Goal: Information Seeking & Learning: Learn about a topic

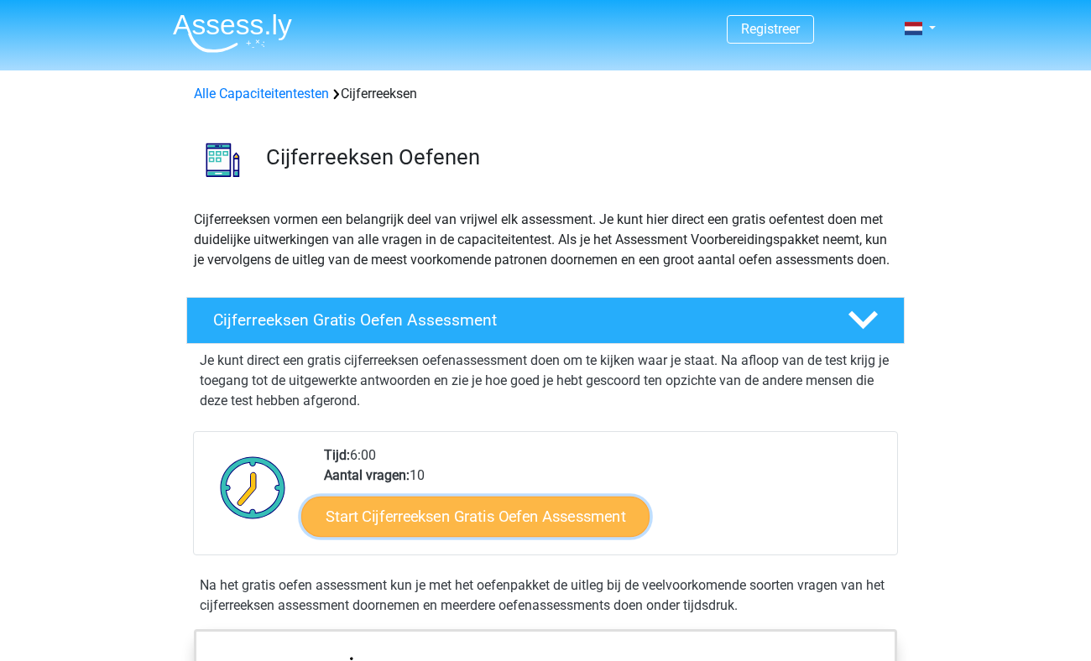
click at [424, 532] on link "Start Cijferreeksen Gratis Oefen Assessment" at bounding box center [475, 516] width 348 height 40
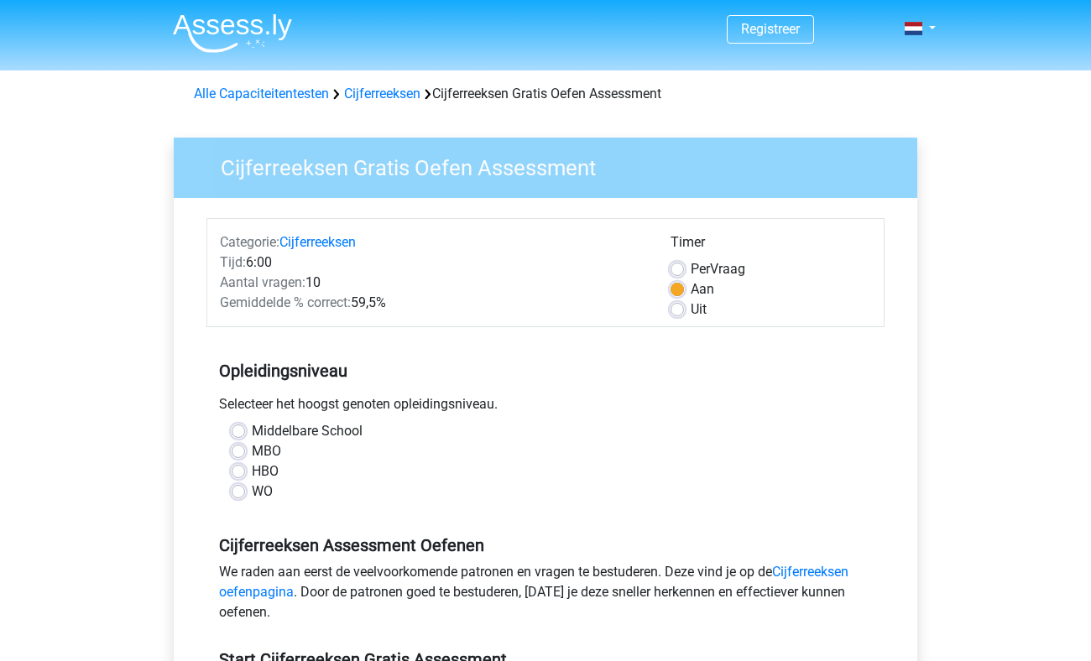
click at [241, 484] on div "WO" at bounding box center [546, 492] width 628 height 20
click at [252, 492] on label "WO" at bounding box center [262, 492] width 21 height 20
click at [237, 492] on input "WO" at bounding box center [238, 490] width 13 height 17
radio input "true"
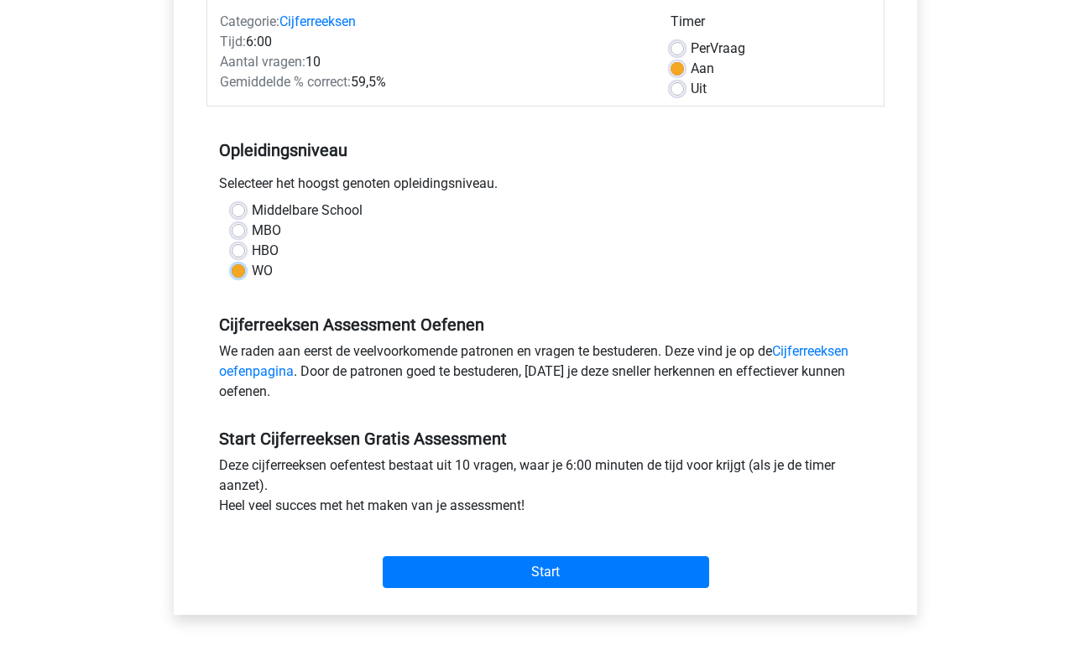
scroll to position [224, 0]
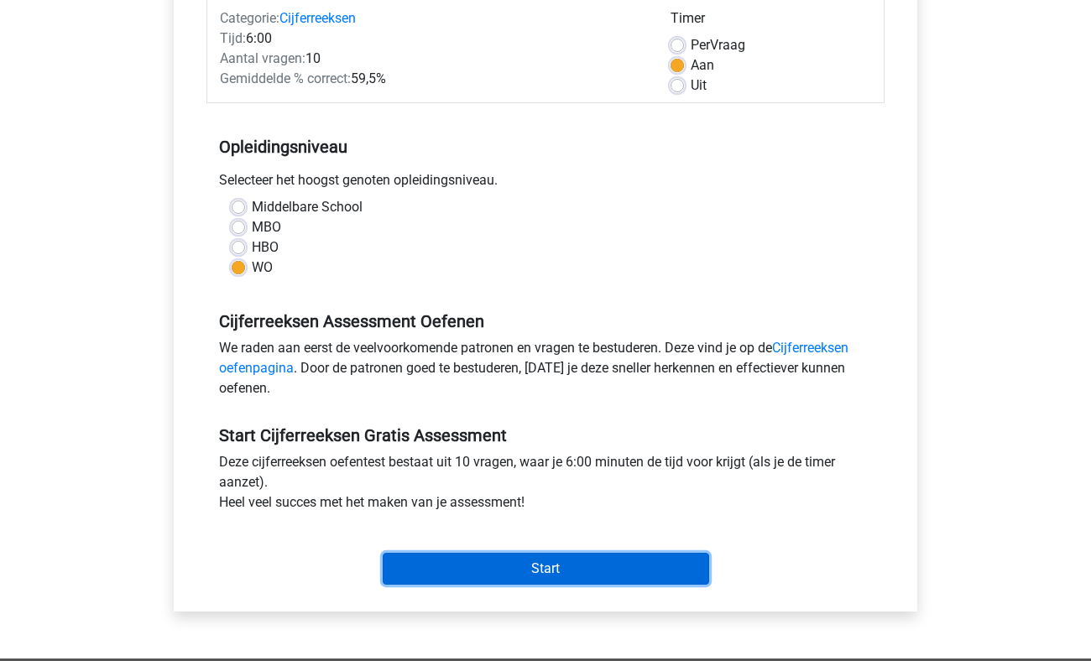
click at [573, 569] on input "Start" at bounding box center [546, 569] width 326 height 32
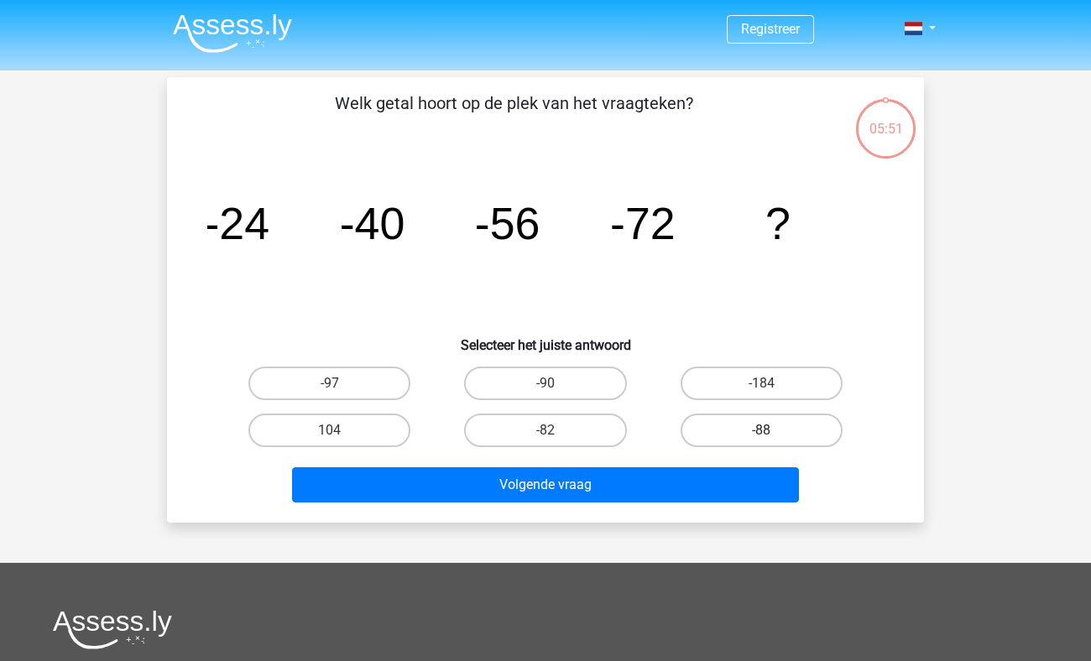
click at [755, 437] on label "-88" at bounding box center [762, 431] width 162 height 34
click at [761, 437] on input "-88" at bounding box center [766, 436] width 11 height 11
radio input "true"
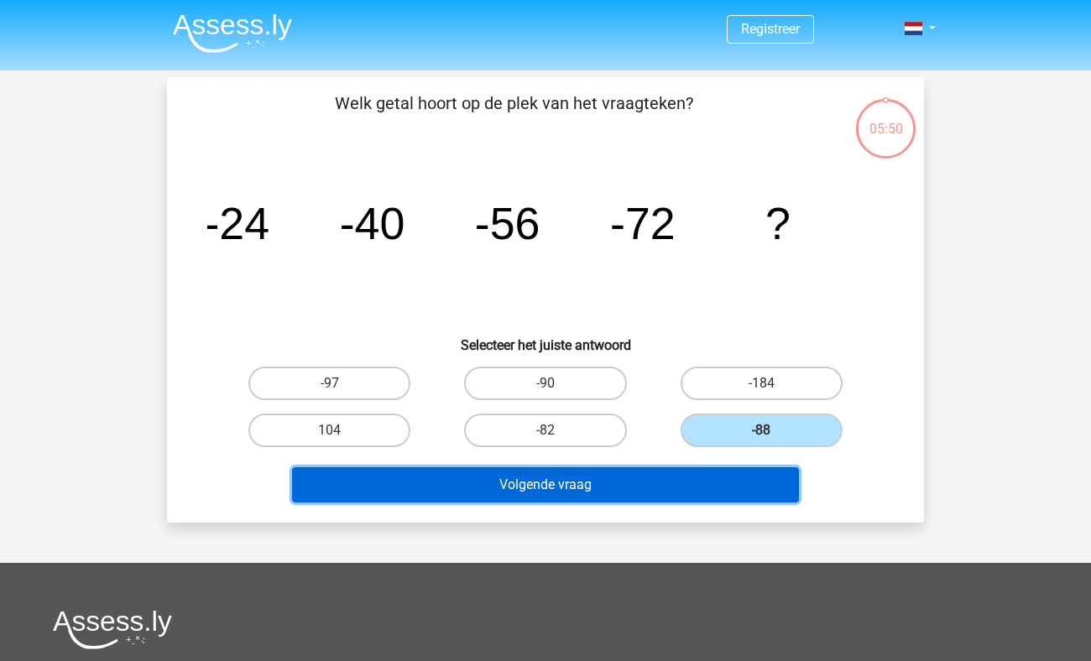
click at [590, 479] on button "Volgende vraag" at bounding box center [546, 484] width 508 height 35
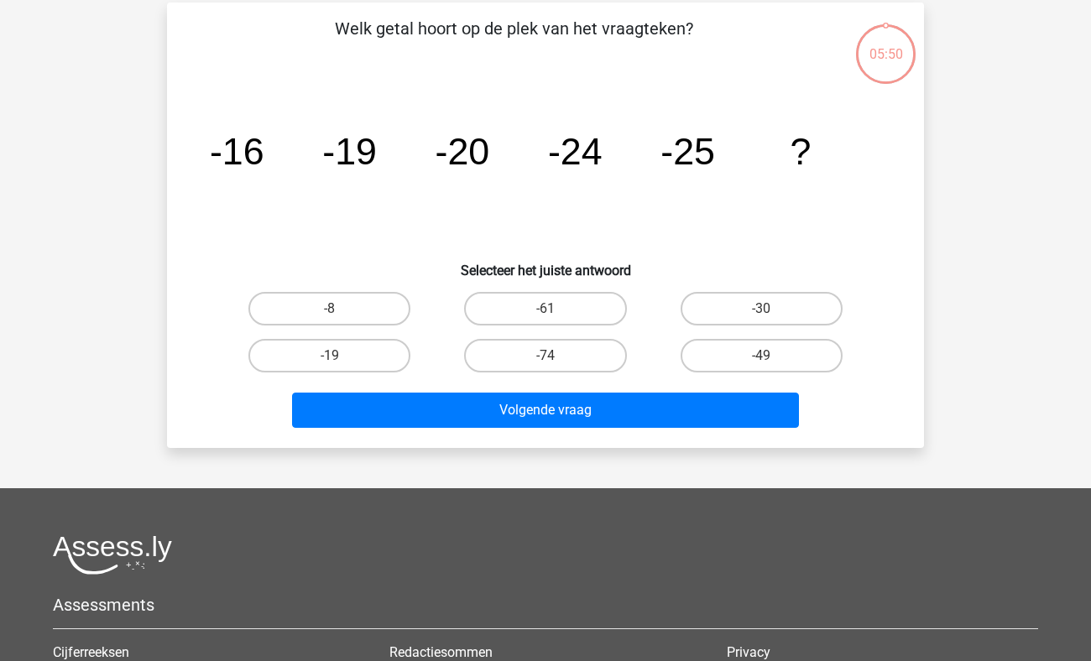
scroll to position [77, 0]
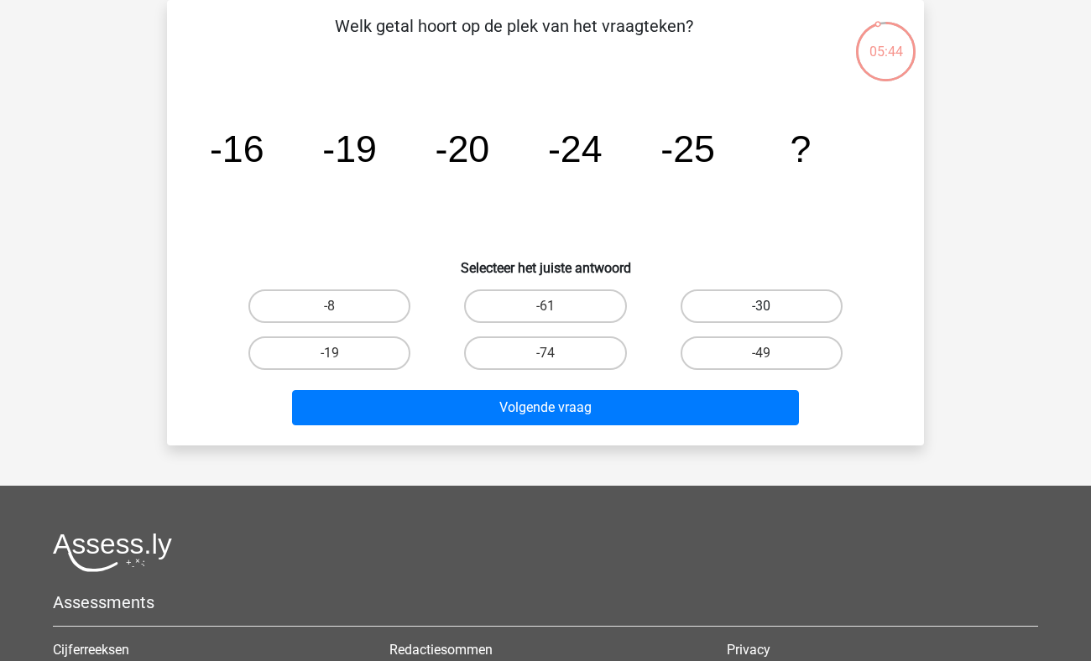
click at [743, 293] on label "-30" at bounding box center [762, 307] width 162 height 34
click at [761, 306] on input "-30" at bounding box center [766, 311] width 11 height 11
radio input "true"
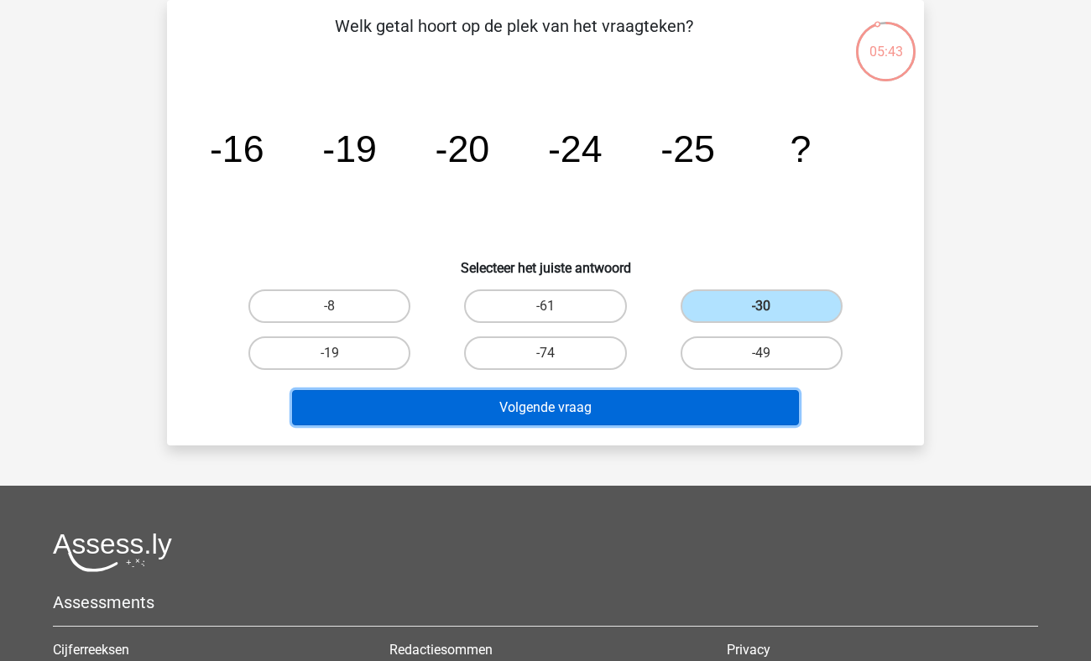
click at [594, 406] on button "Volgende vraag" at bounding box center [546, 407] width 508 height 35
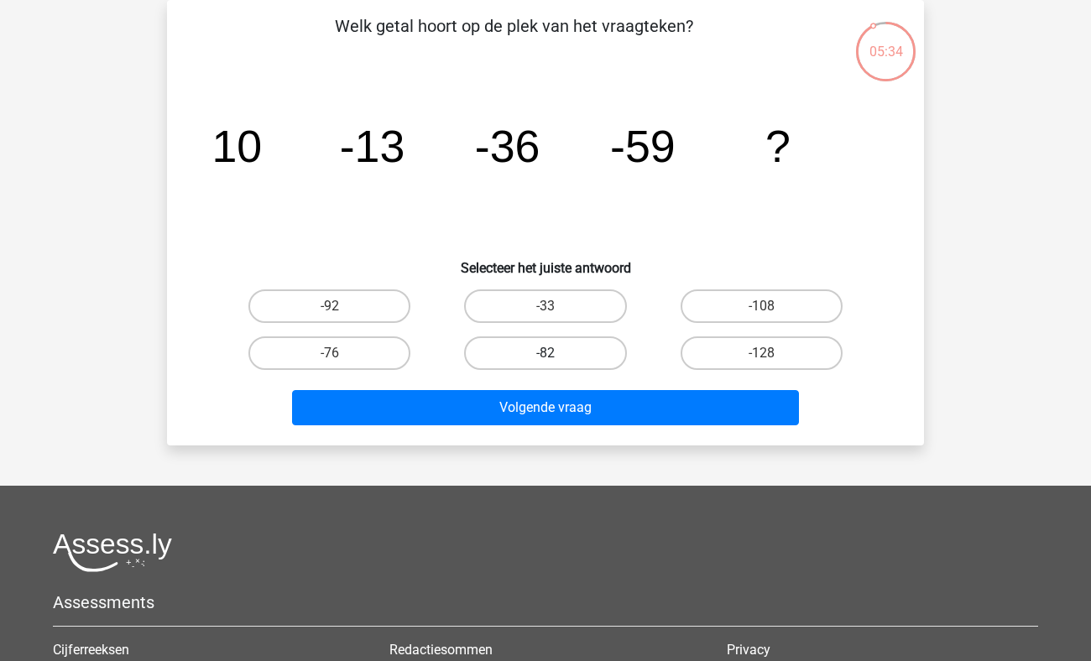
click at [542, 370] on label "-82" at bounding box center [545, 354] width 162 height 34
click at [546, 364] on input "-82" at bounding box center [551, 358] width 11 height 11
radio input "true"
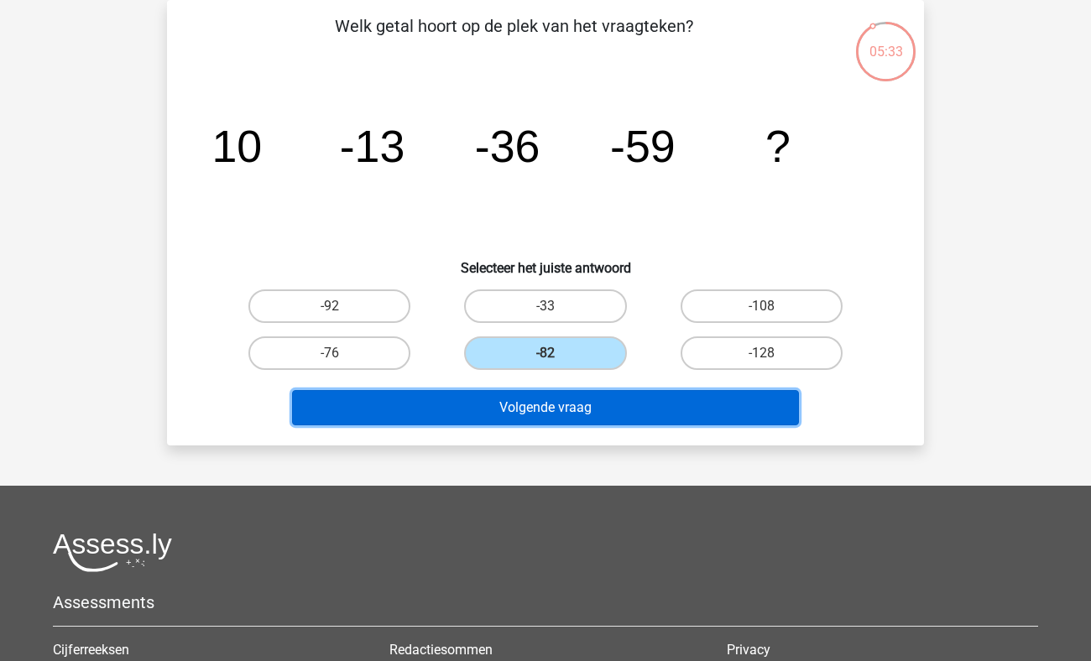
click at [593, 420] on button "Volgende vraag" at bounding box center [546, 407] width 508 height 35
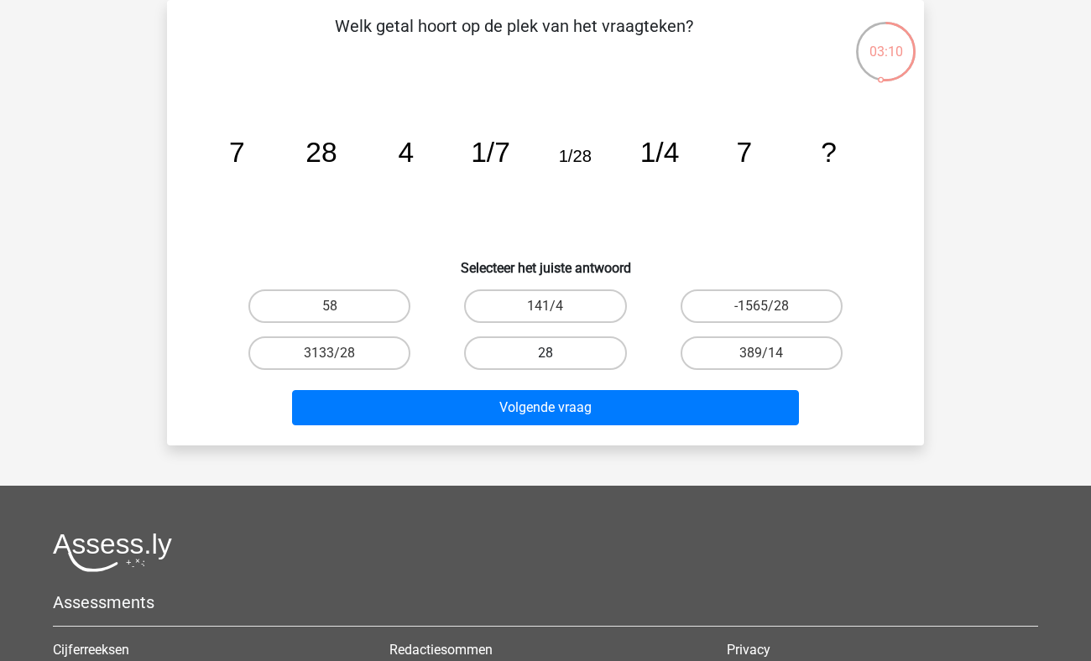
click at [569, 344] on label "28" at bounding box center [545, 354] width 162 height 34
click at [556, 353] on input "28" at bounding box center [551, 358] width 11 height 11
radio input "true"
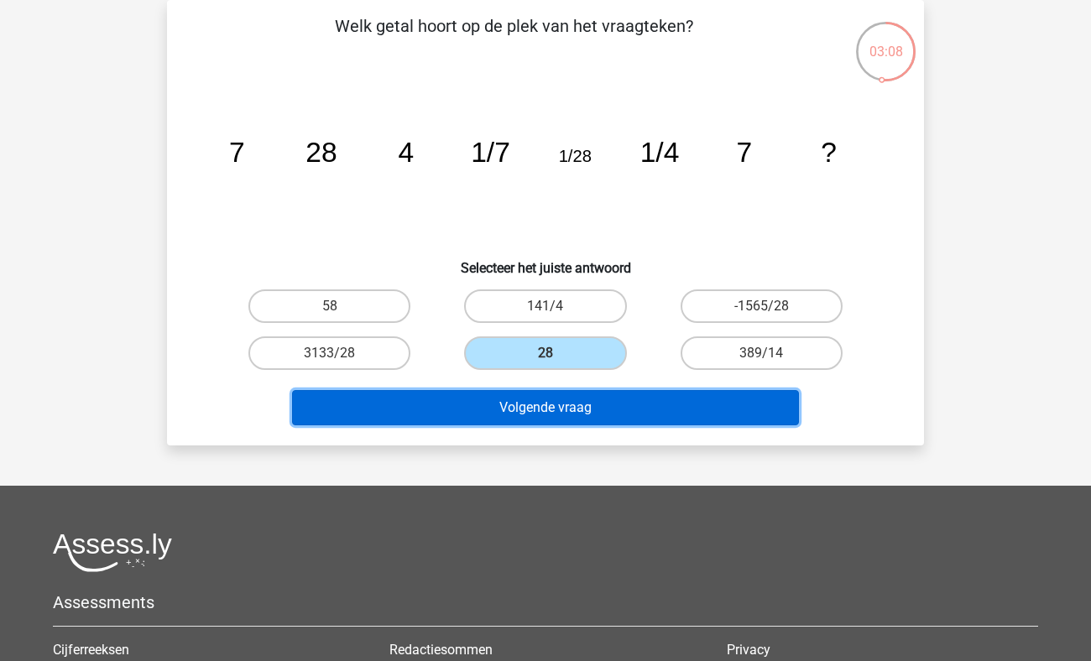
click at [562, 405] on button "Volgende vraag" at bounding box center [546, 407] width 508 height 35
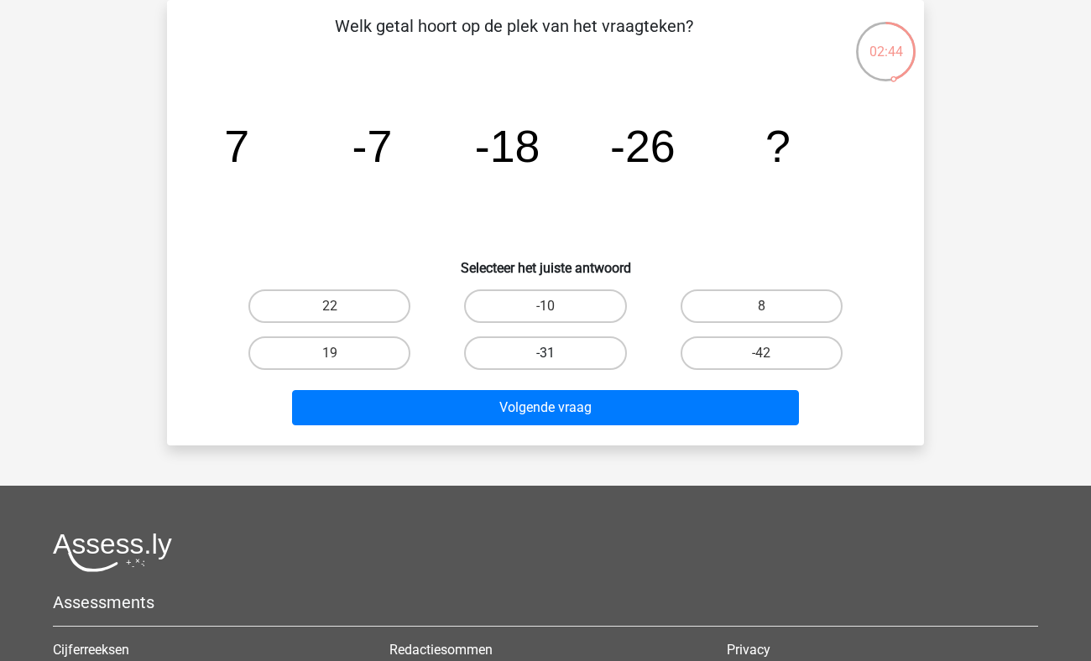
click at [507, 347] on label "-31" at bounding box center [545, 354] width 162 height 34
click at [546, 353] on input "-31" at bounding box center [551, 358] width 11 height 11
radio input "true"
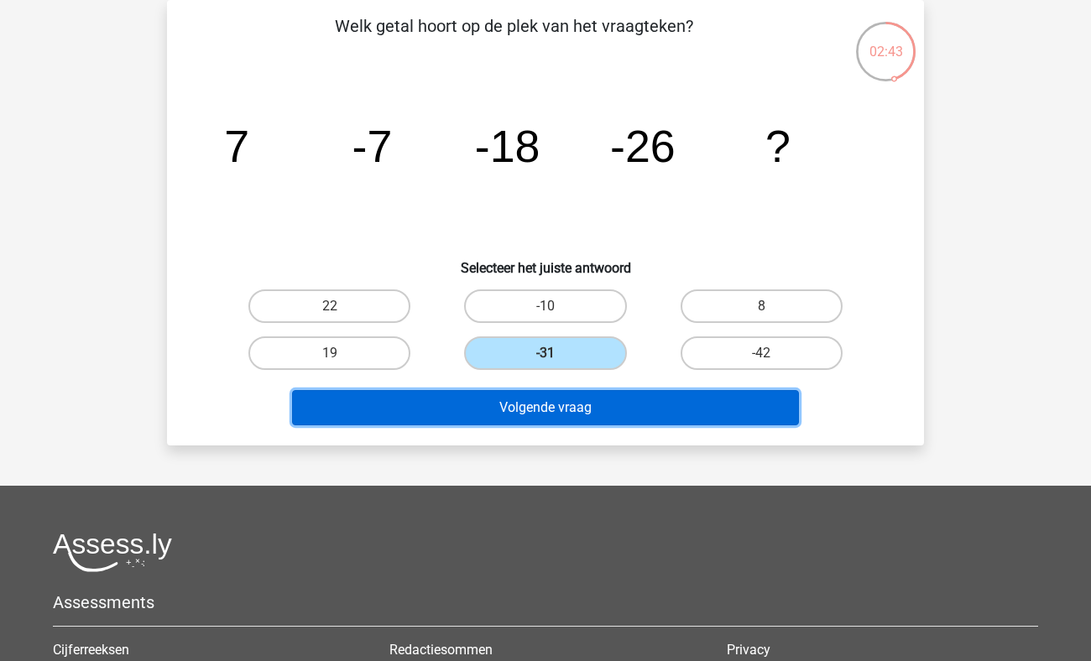
click at [521, 405] on button "Volgende vraag" at bounding box center [546, 407] width 508 height 35
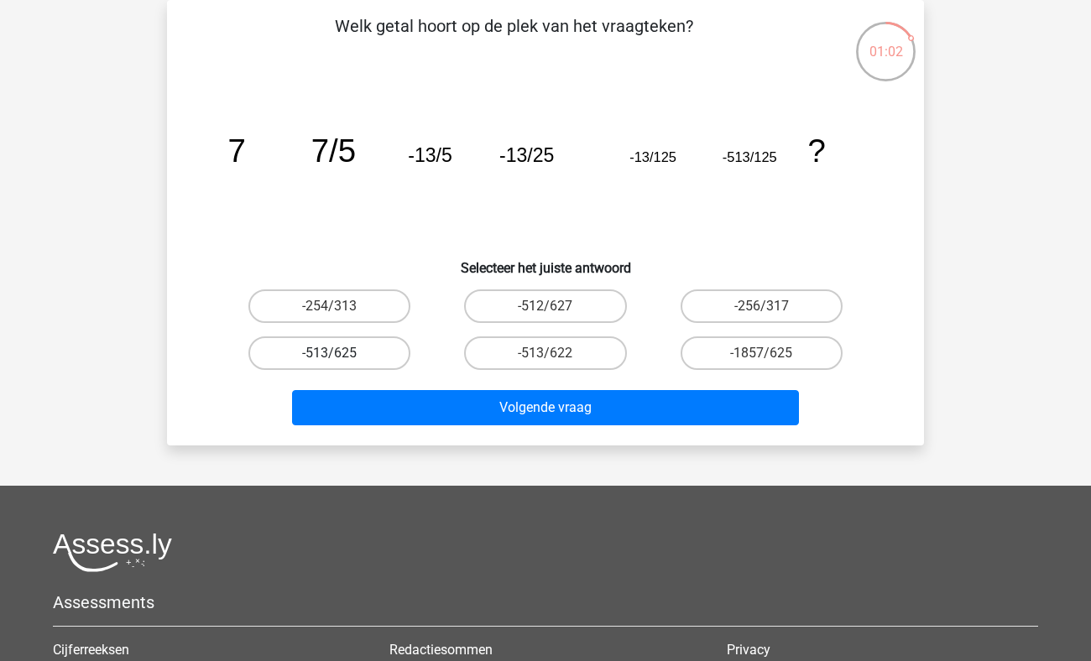
click at [277, 358] on label "-513/625" at bounding box center [329, 354] width 162 height 34
click at [330, 358] on input "-513/625" at bounding box center [335, 358] width 11 height 11
radio input "true"
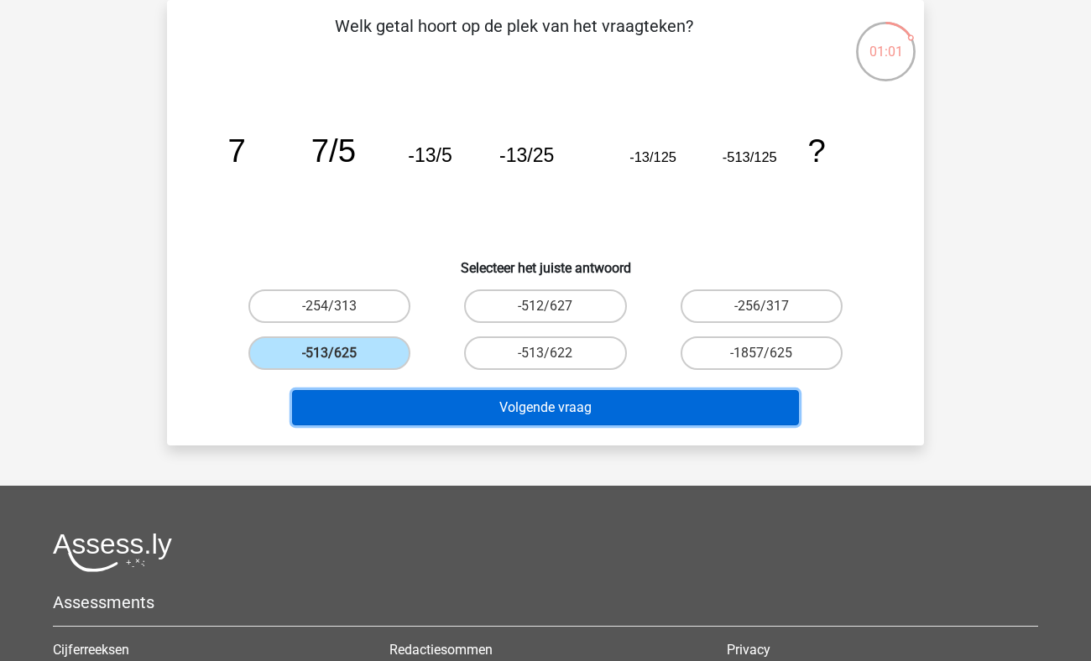
click at [486, 391] on button "Volgende vraag" at bounding box center [546, 407] width 508 height 35
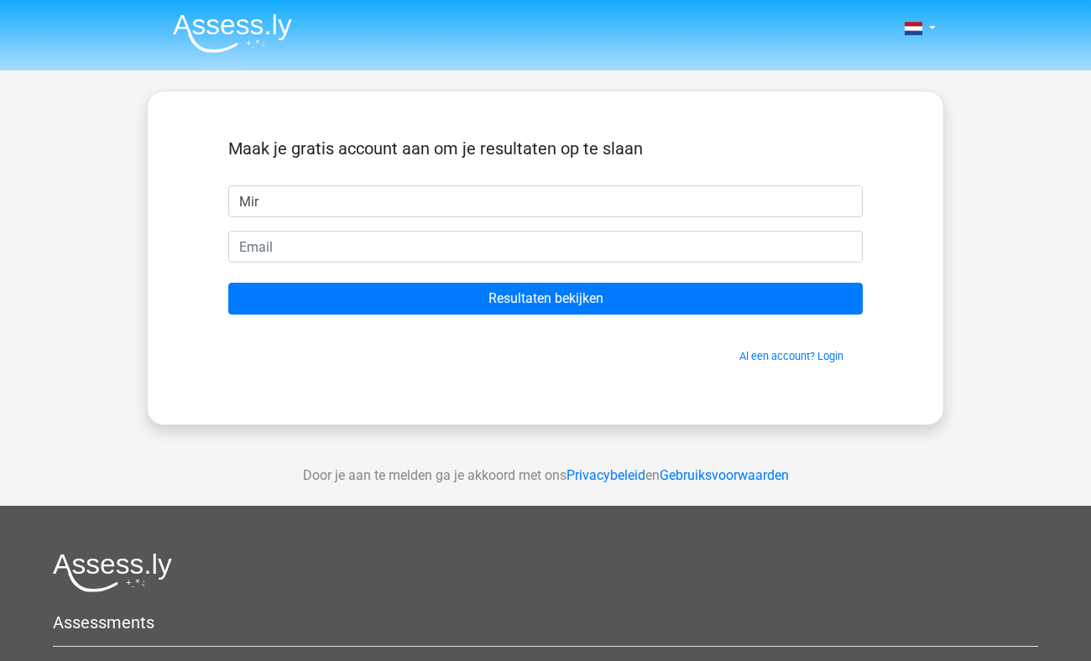
type input "Mir"
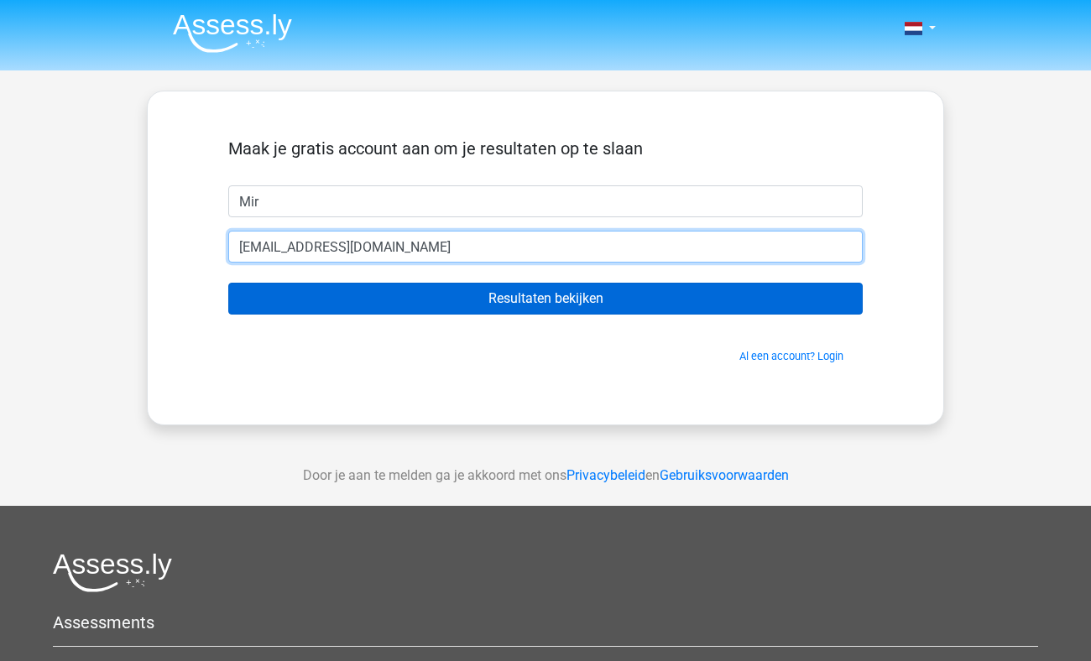
type input "tweater@gmail.com"
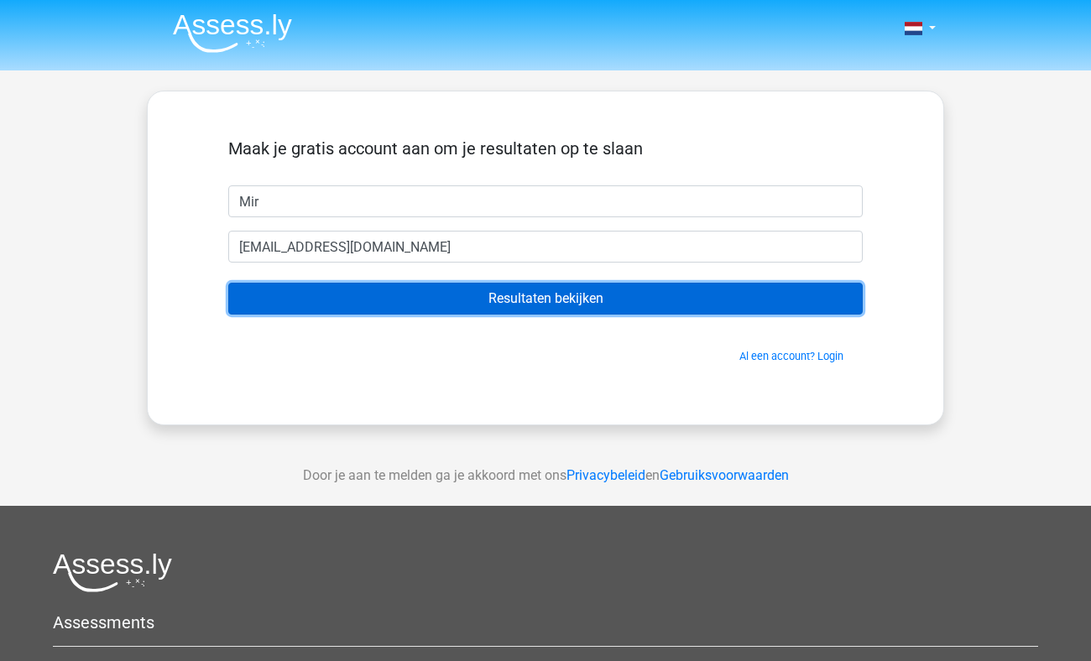
click at [510, 305] on input "Resultaten bekijken" at bounding box center [545, 299] width 634 height 32
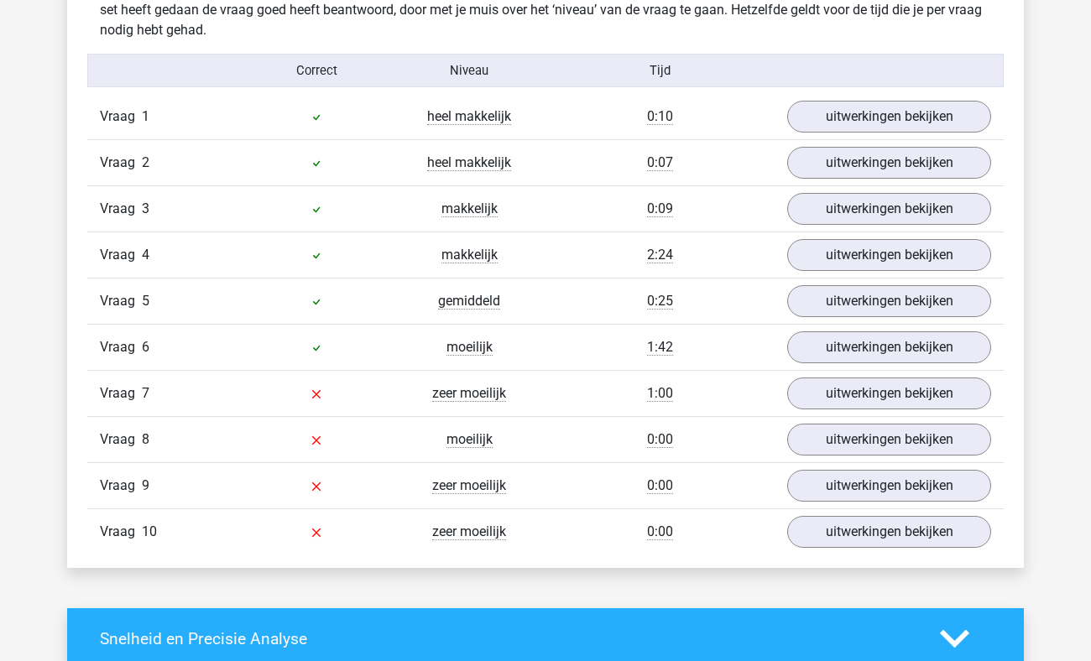
scroll to position [1362, 0]
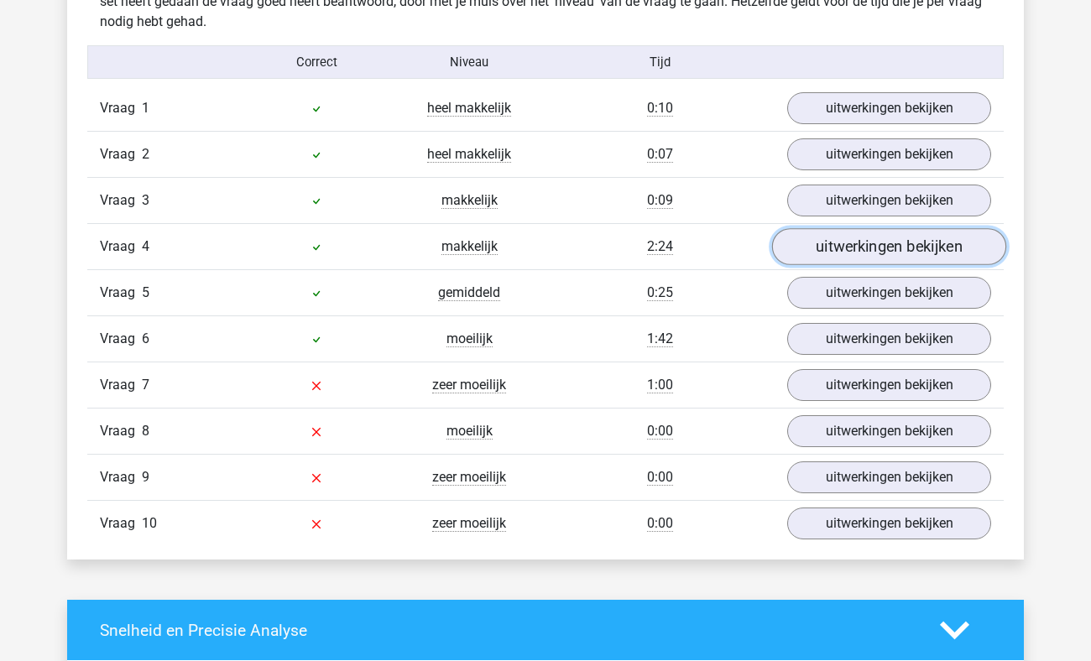
click at [872, 244] on link "uitwerkingen bekijken" at bounding box center [889, 246] width 234 height 37
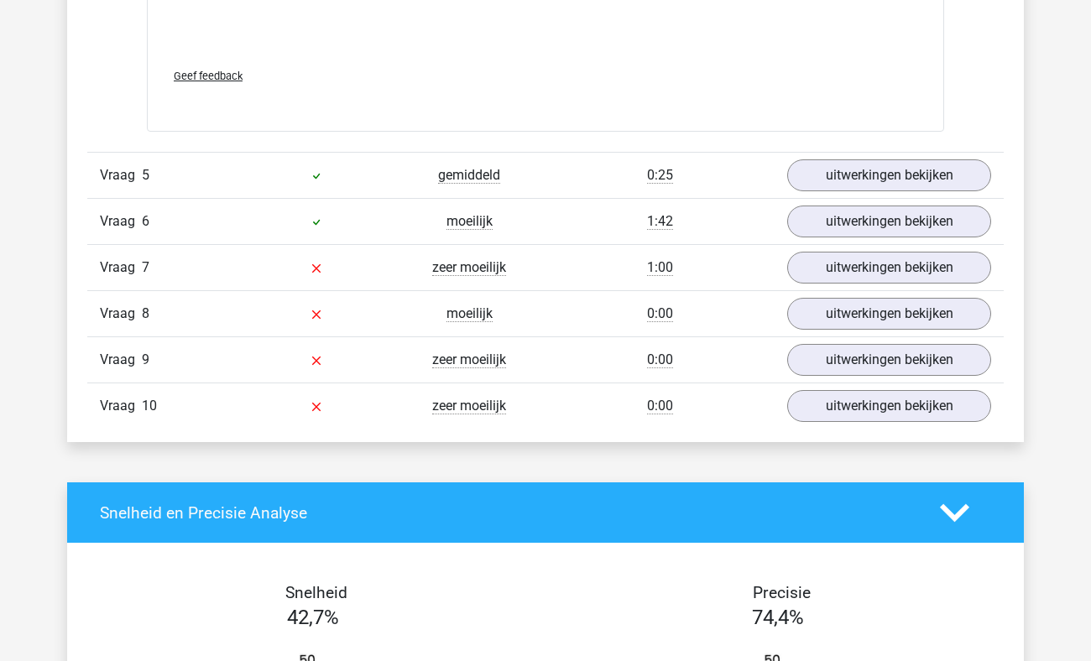
scroll to position [2314, 0]
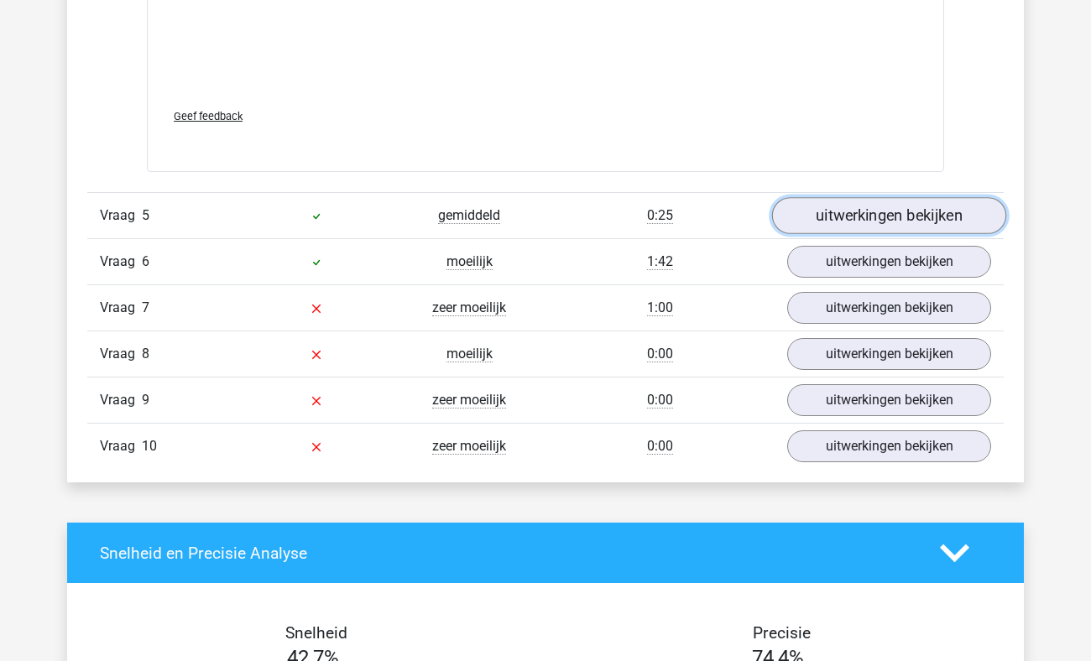
click at [838, 214] on link "uitwerkingen bekijken" at bounding box center [889, 215] width 234 height 37
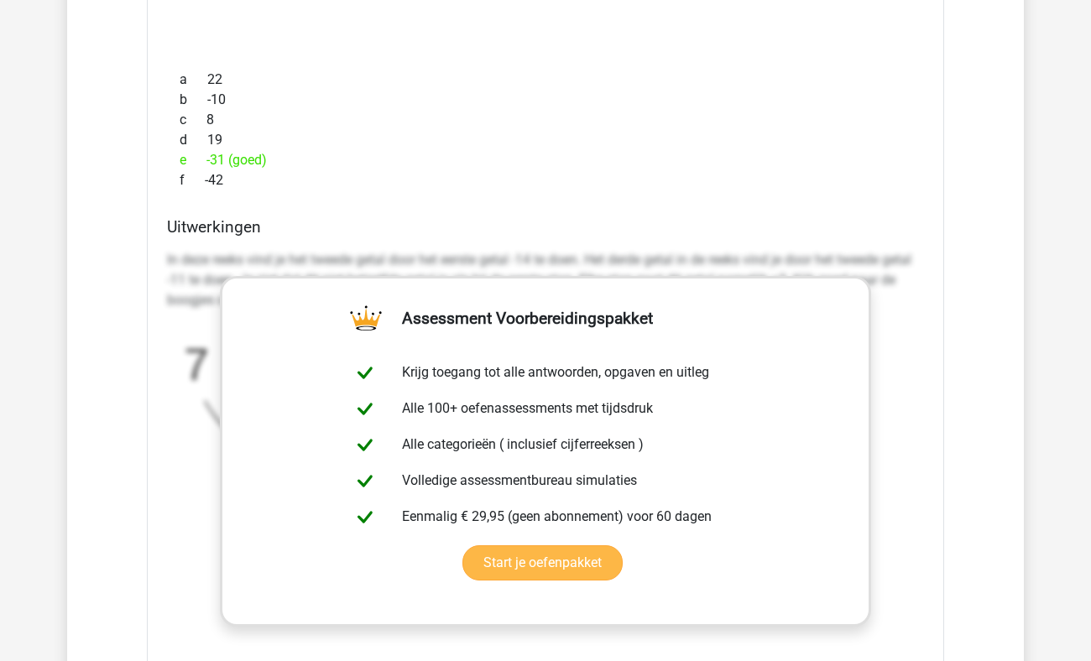
scroll to position [2627, 0]
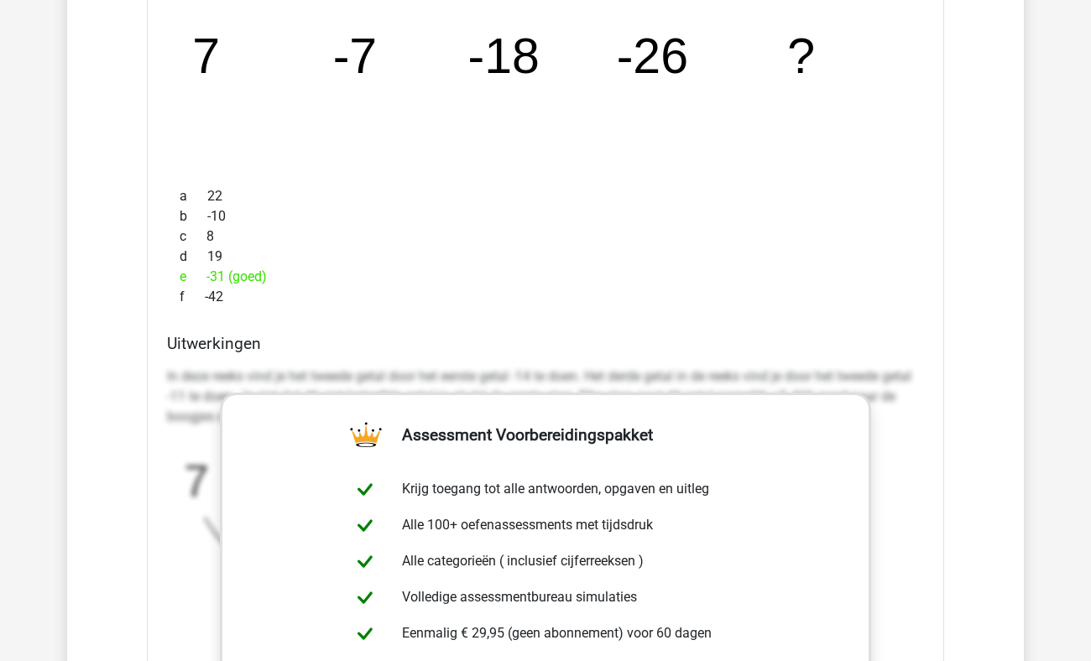
click at [415, 212] on div "b -10" at bounding box center [545, 216] width 757 height 20
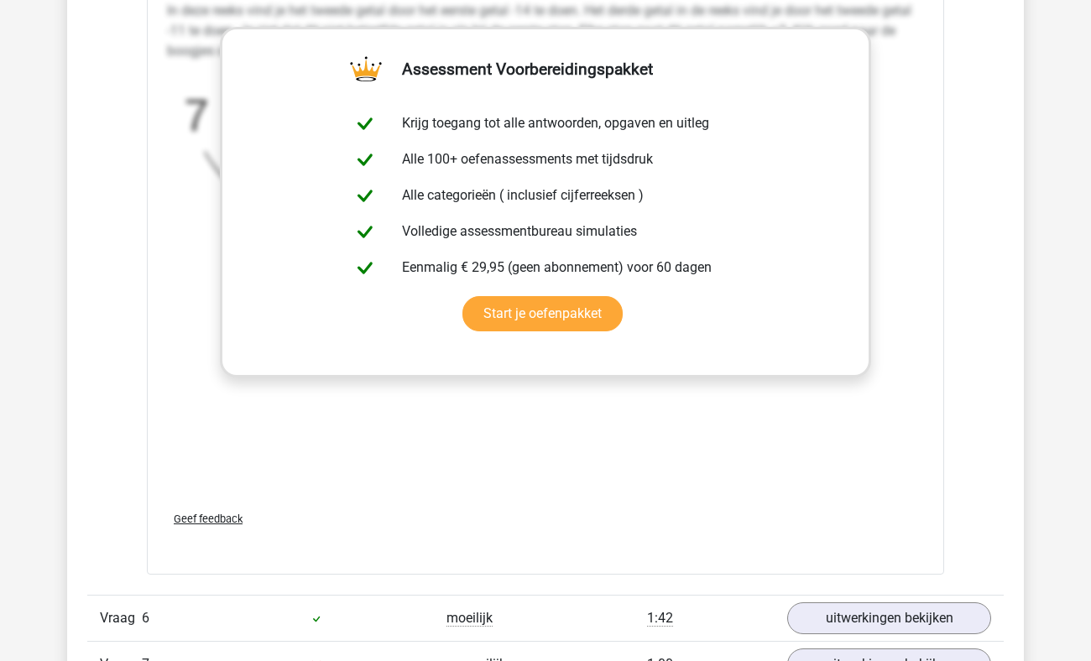
scroll to position [3339, 0]
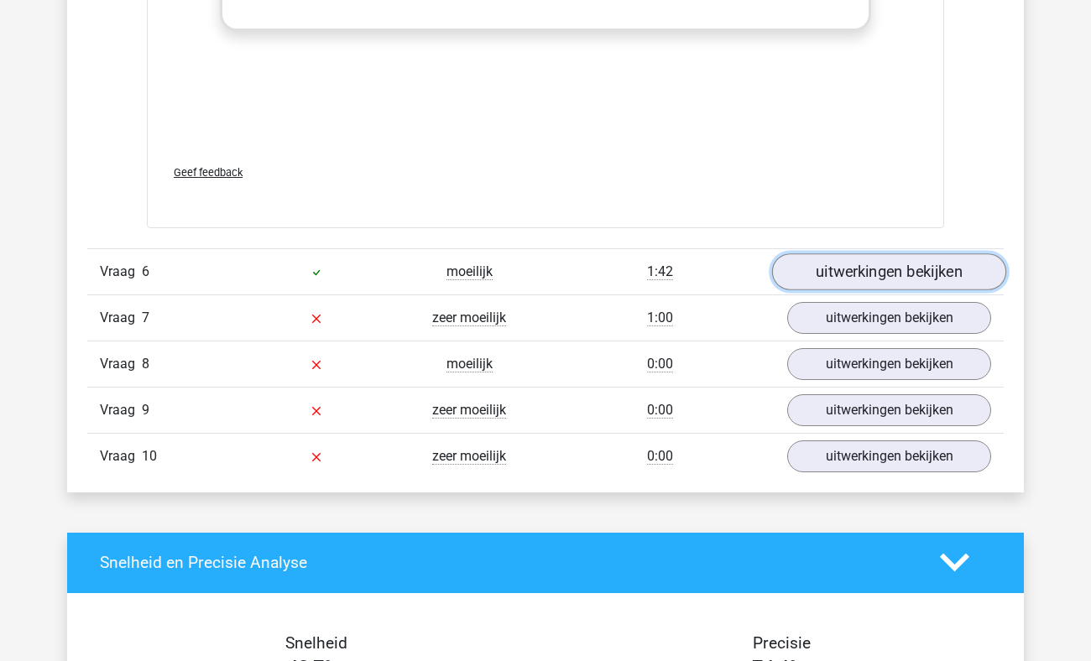
click at [900, 263] on link "uitwerkingen bekijken" at bounding box center [889, 271] width 234 height 37
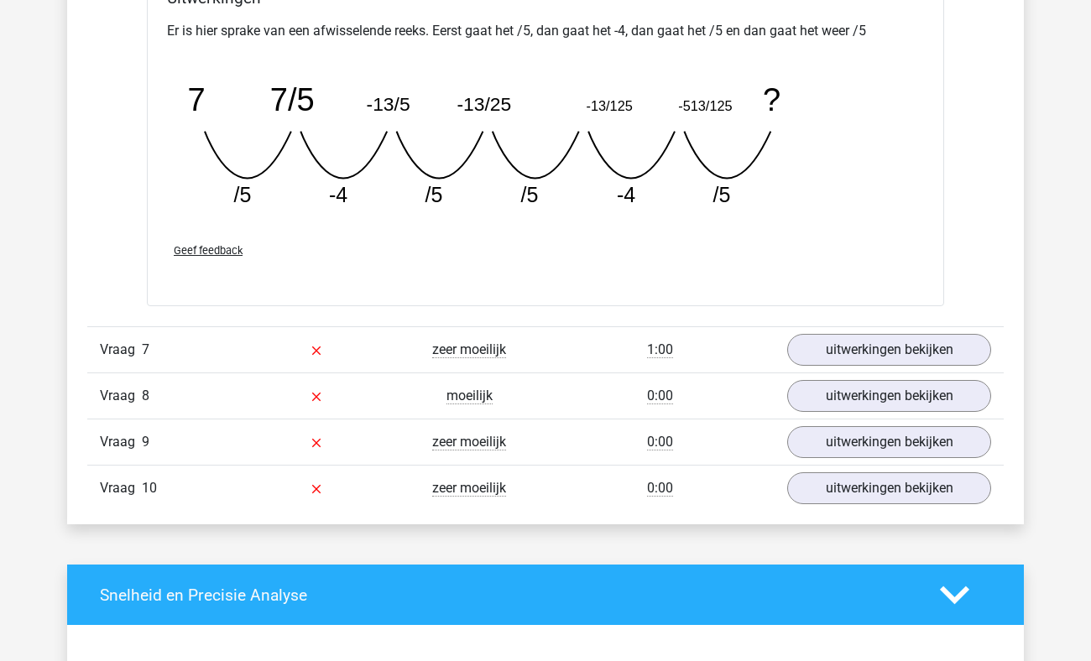
scroll to position [4039, 0]
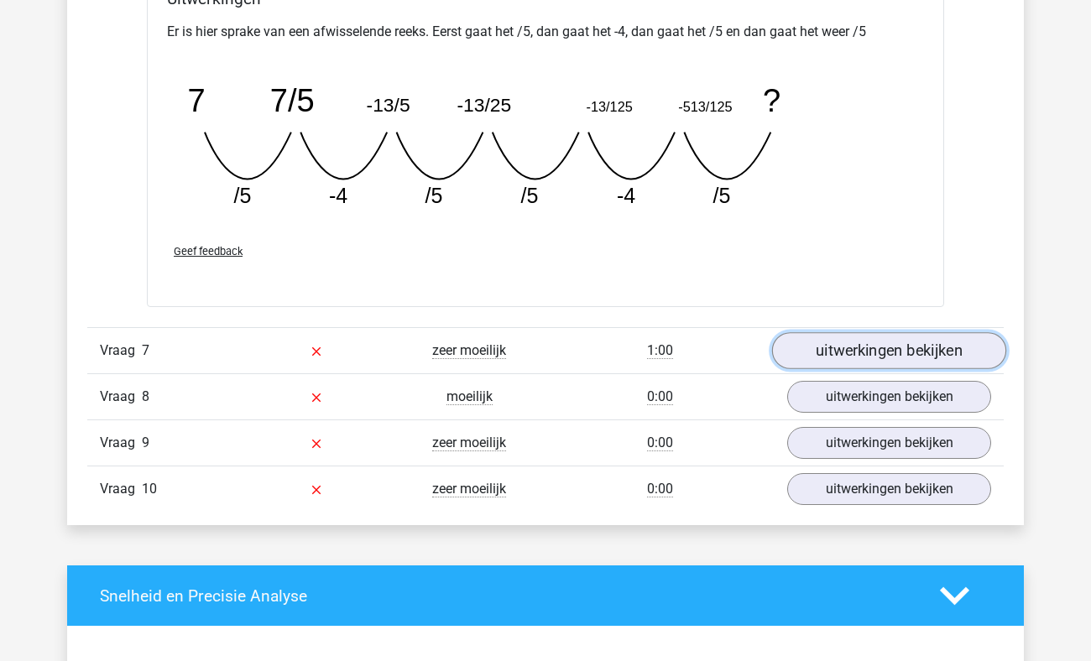
click at [878, 345] on link "uitwerkingen bekijken" at bounding box center [889, 351] width 234 height 37
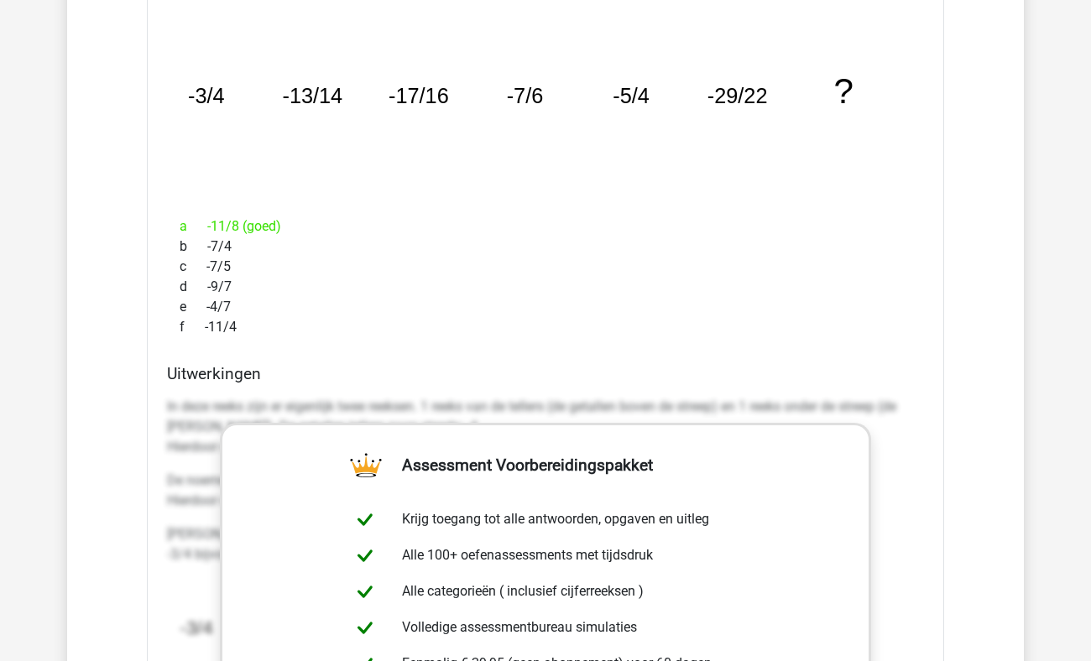
scroll to position [4430, 0]
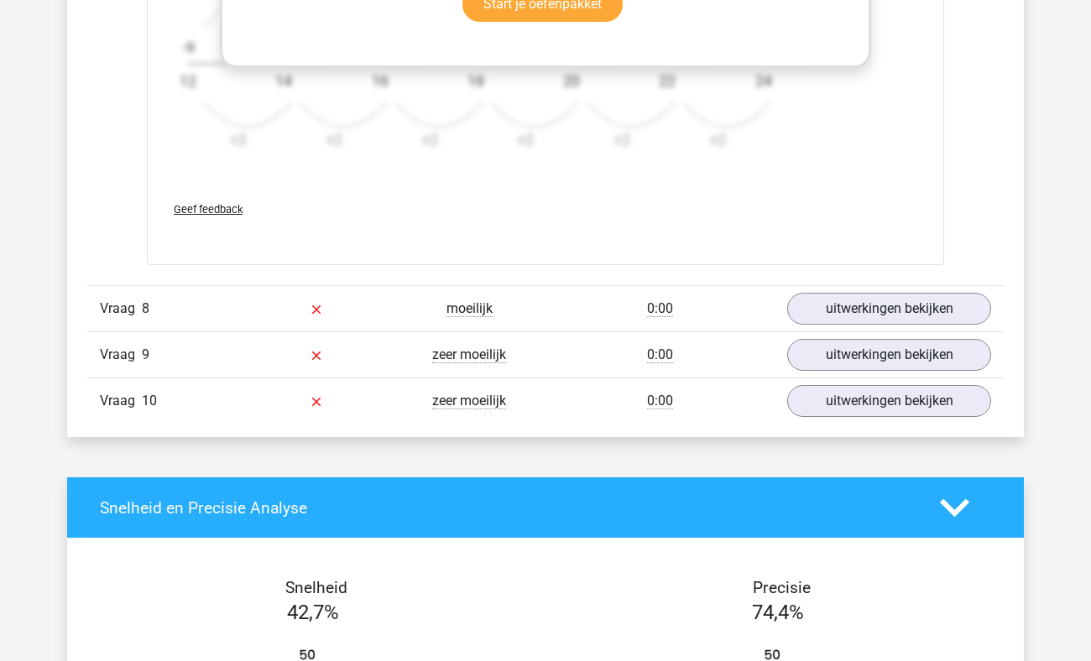
scroll to position [5164, 0]
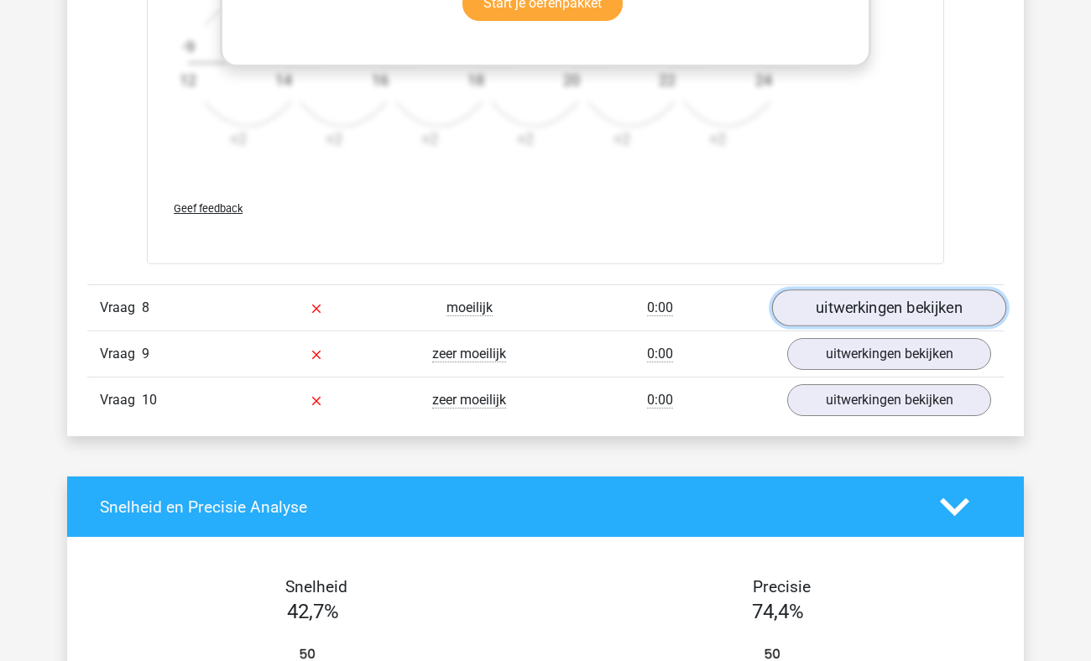
click at [849, 305] on link "uitwerkingen bekijken" at bounding box center [889, 308] width 234 height 37
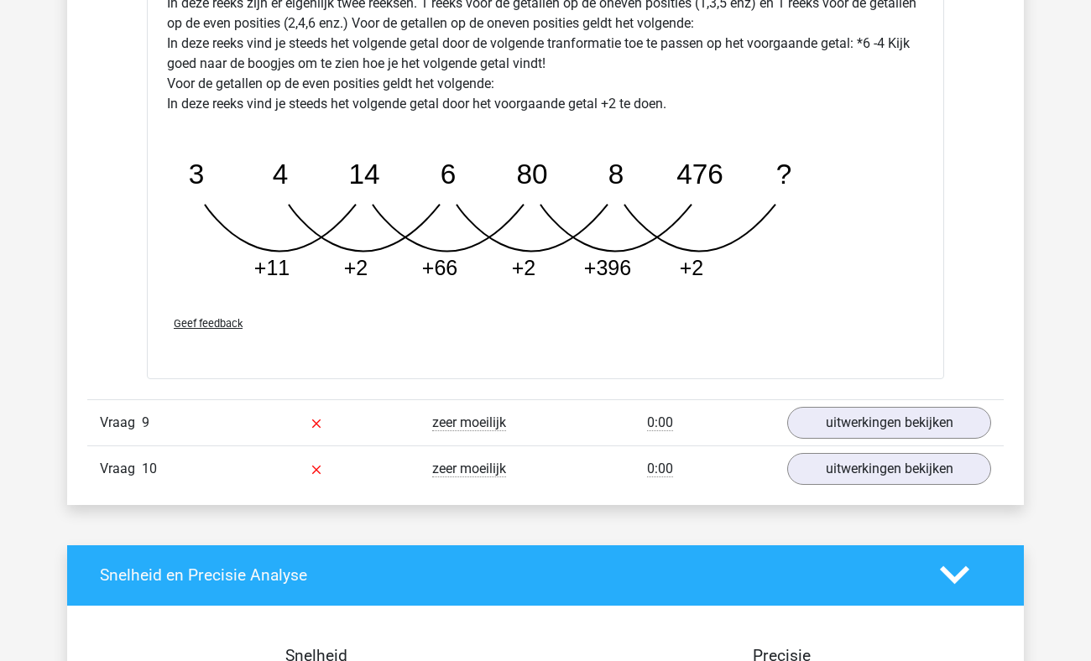
scroll to position [5930, 0]
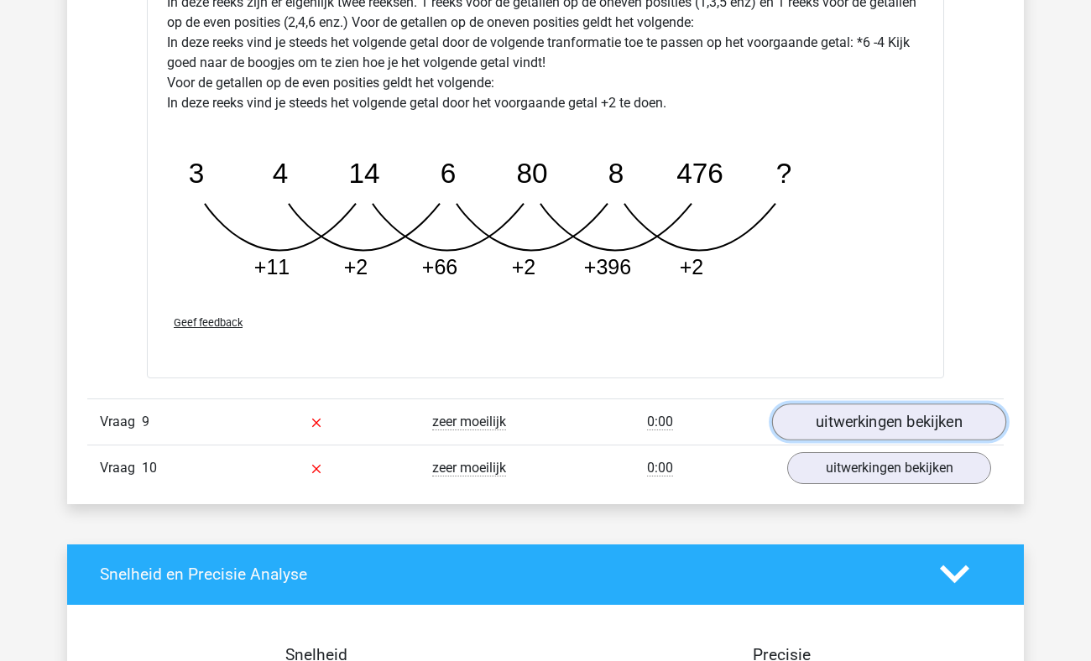
click at [896, 416] on link "uitwerkingen bekijken" at bounding box center [889, 422] width 234 height 37
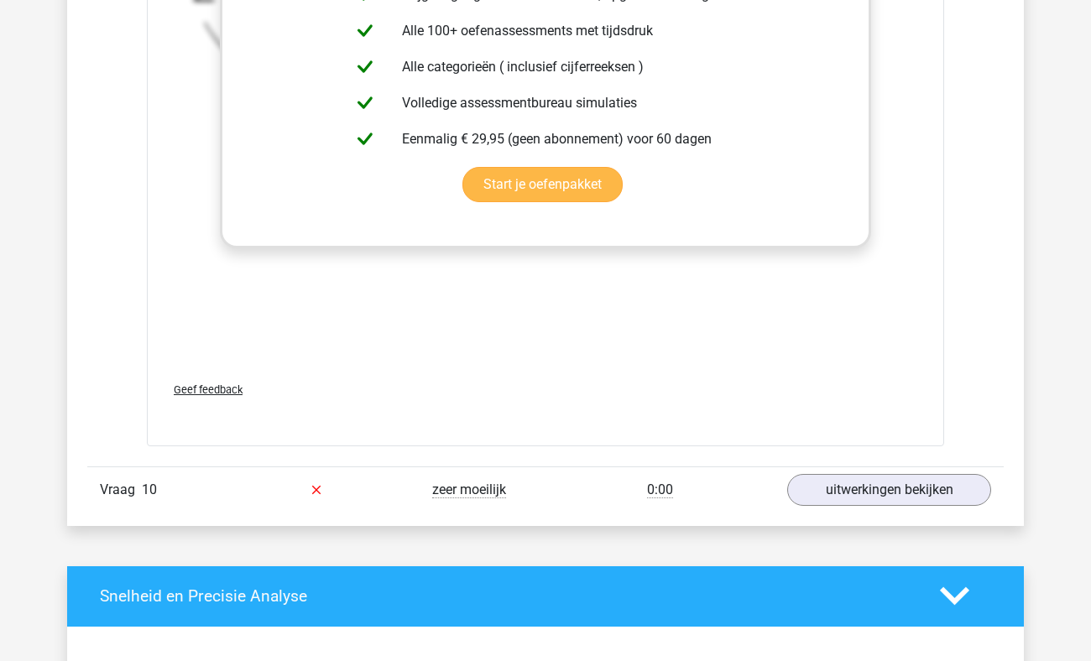
scroll to position [6949, 0]
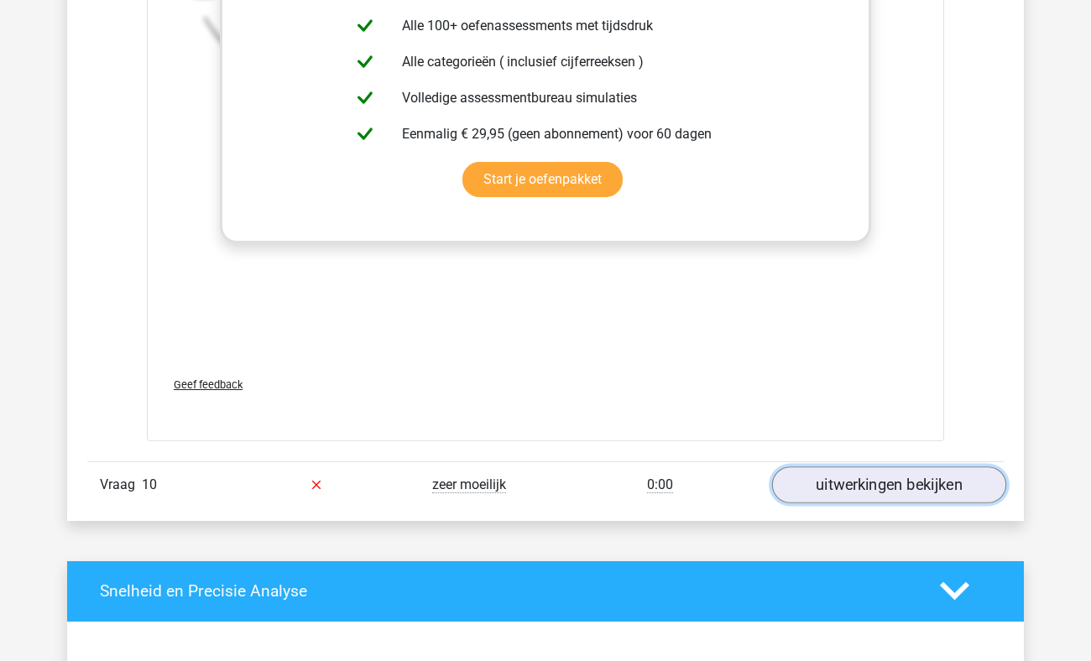
click at [870, 479] on link "uitwerkingen bekijken" at bounding box center [889, 485] width 234 height 37
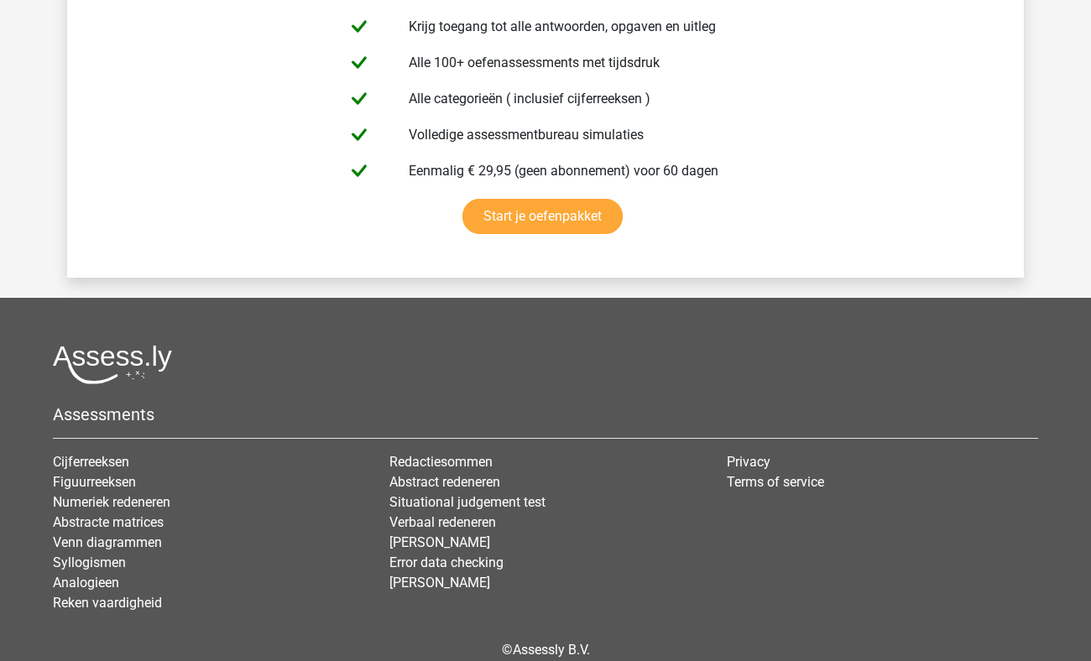
scroll to position [9606, 0]
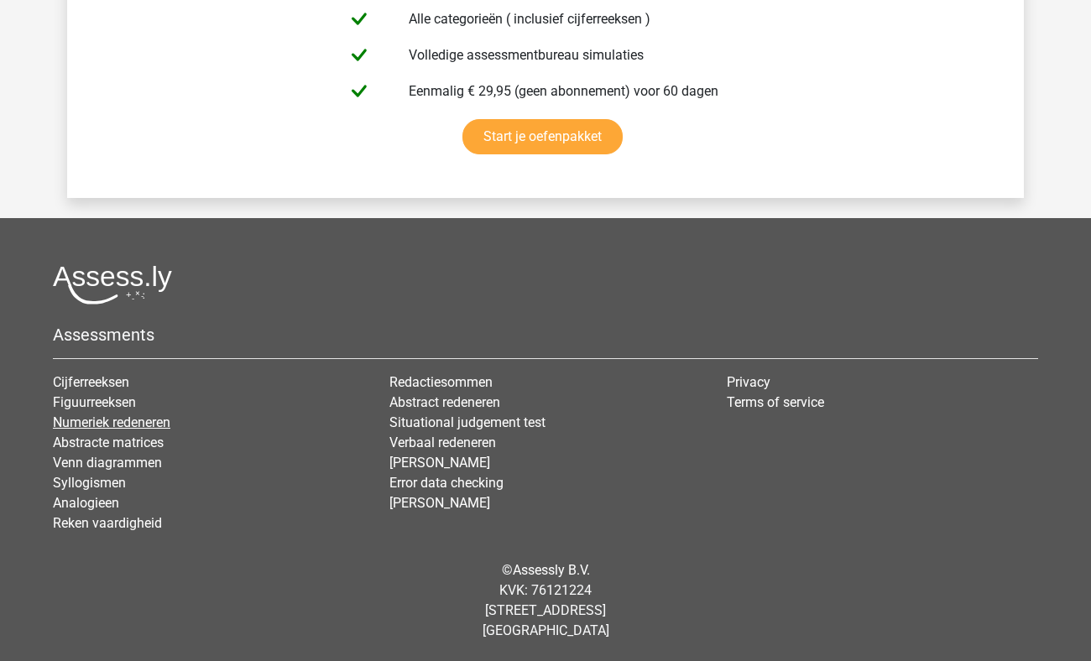
click at [70, 418] on link "Numeriek redeneren" at bounding box center [111, 423] width 117 height 16
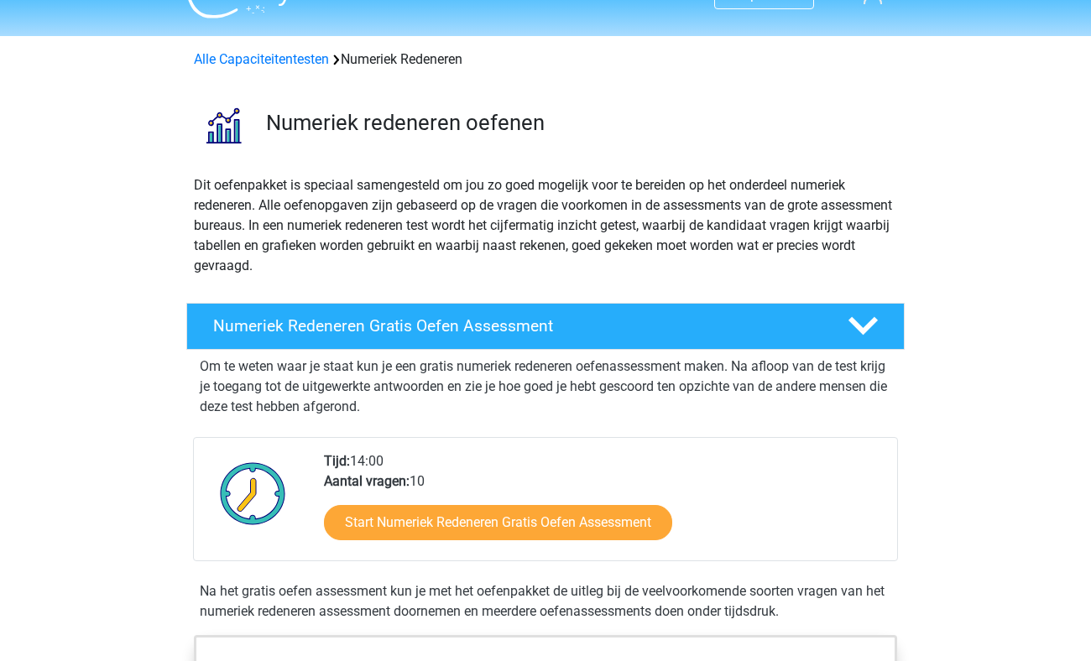
scroll to position [34, 0]
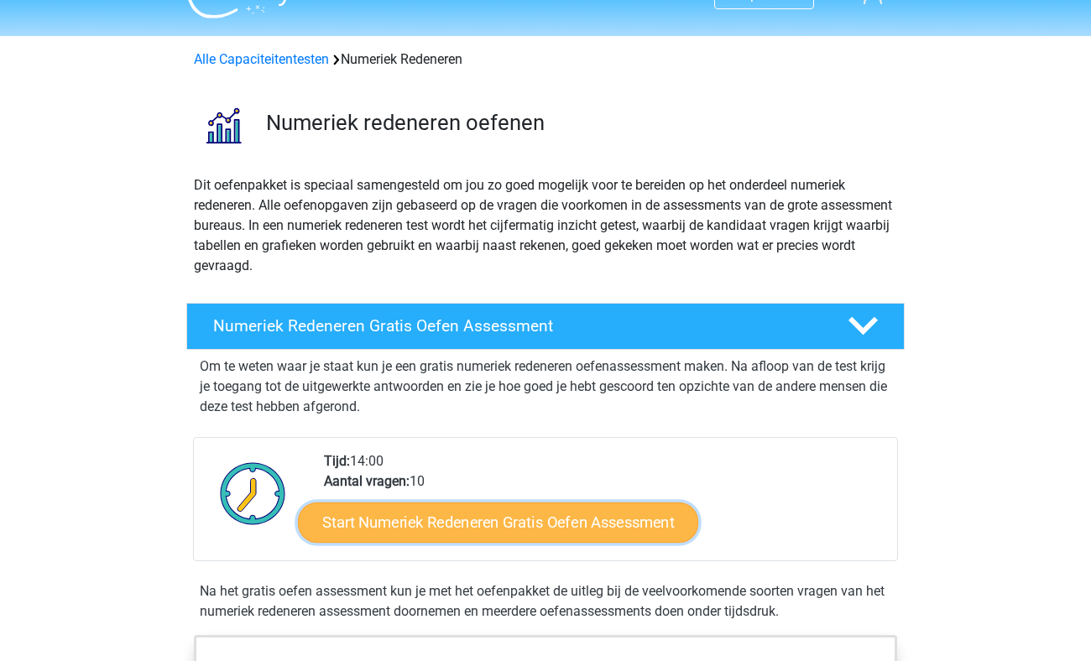
click at [517, 515] on link "Start Numeriek Redeneren Gratis Oefen Assessment" at bounding box center [498, 522] width 400 height 40
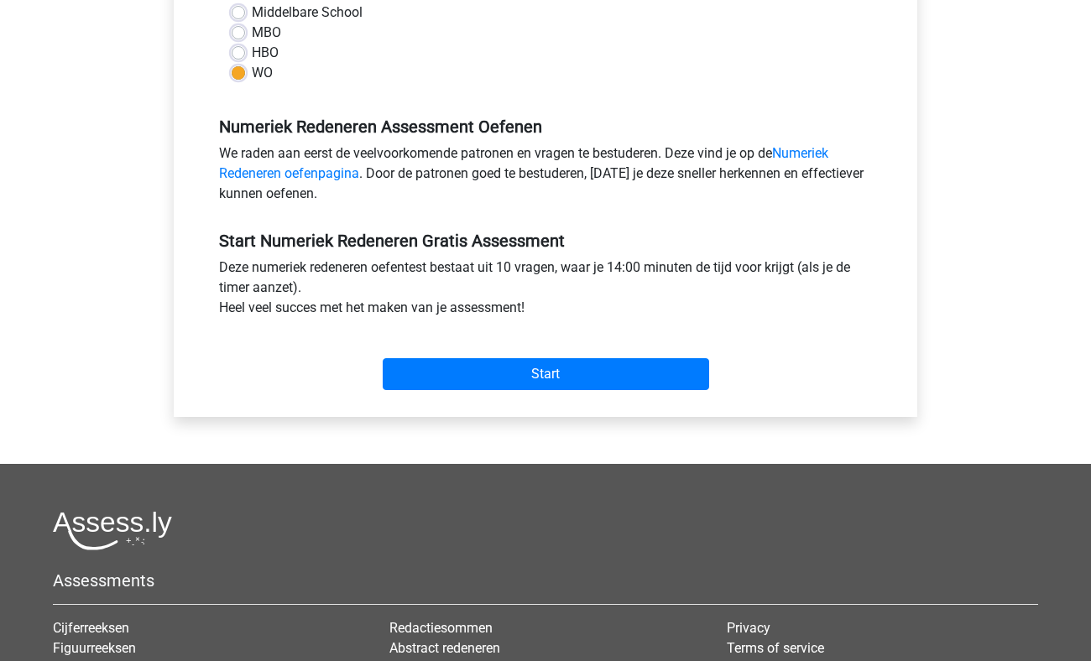
scroll to position [420, 0]
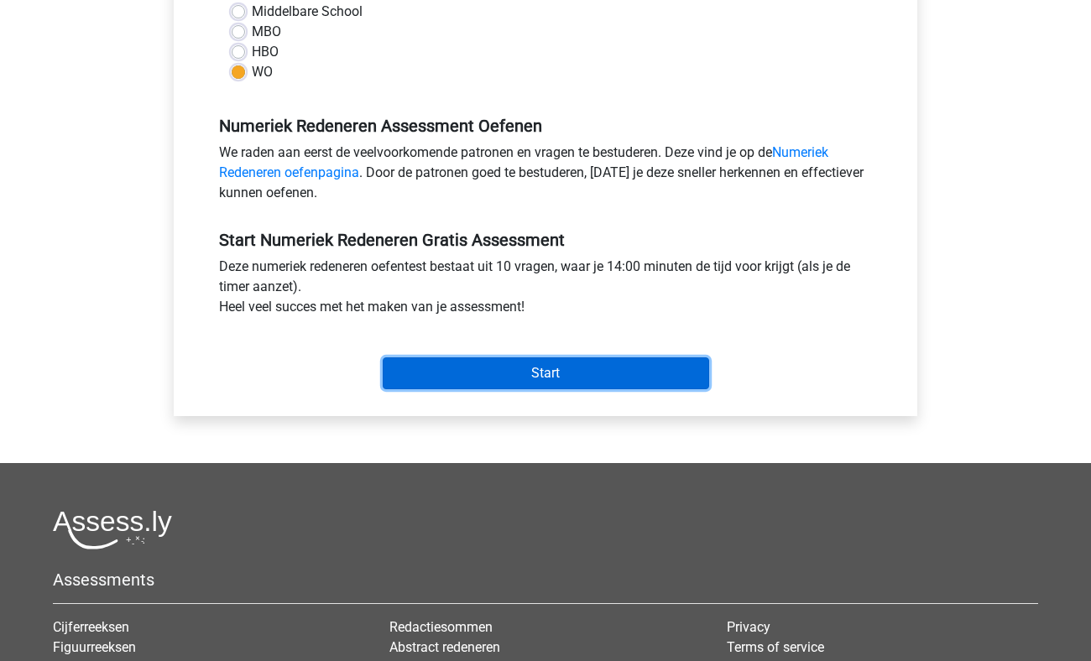
click at [582, 372] on input "Start" at bounding box center [546, 374] width 326 height 32
